Goal: Task Accomplishment & Management: Use online tool/utility

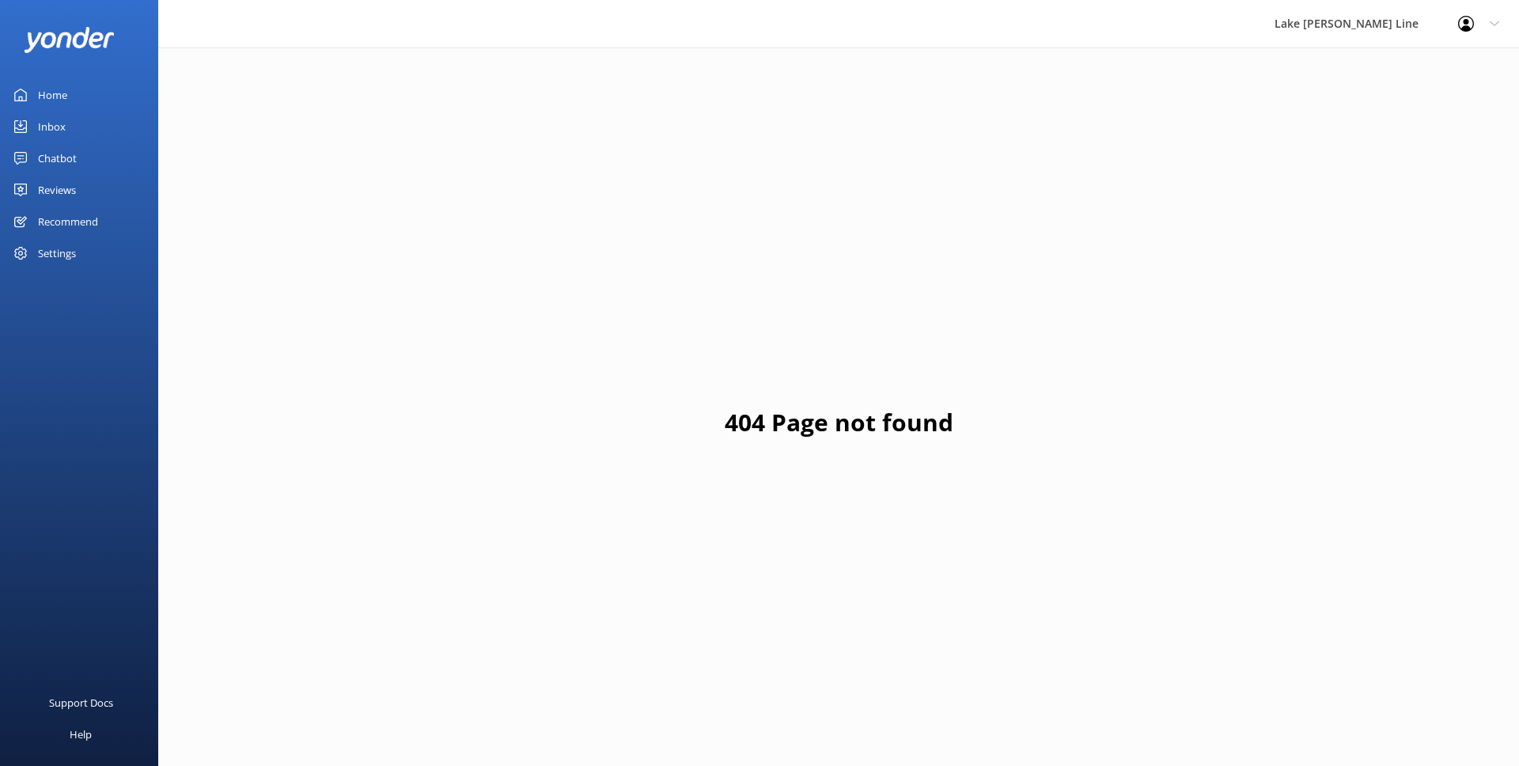
click at [61, 159] on div "Chatbot" at bounding box center [57, 158] width 39 height 32
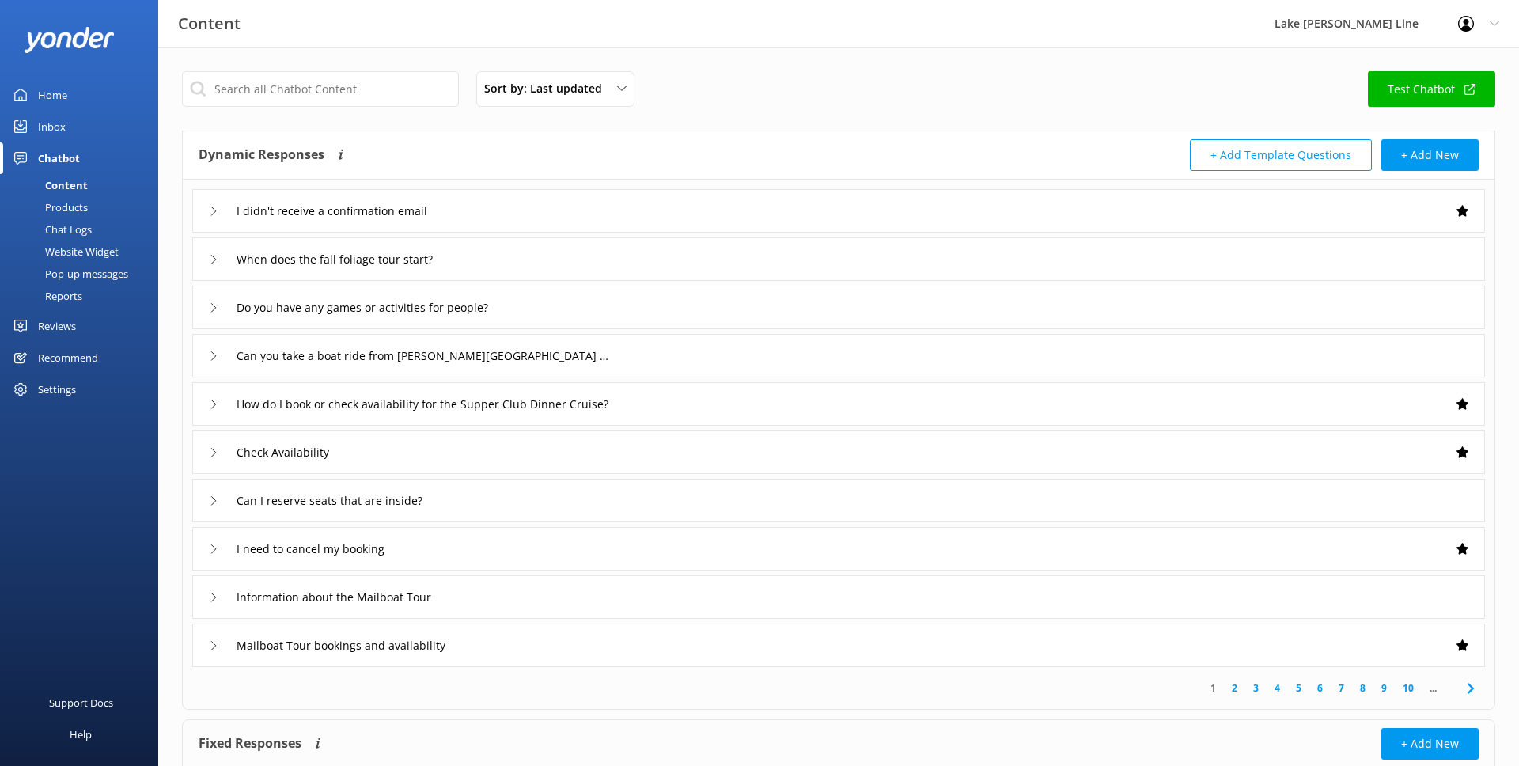
click at [91, 225] on div "Chat Logs" at bounding box center [50, 229] width 82 height 22
